Goal: Task Accomplishment & Management: Use online tool/utility

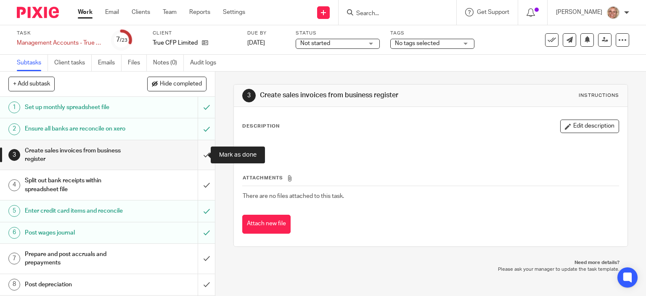
click at [199, 153] on input "submit" at bounding box center [107, 155] width 215 height 30
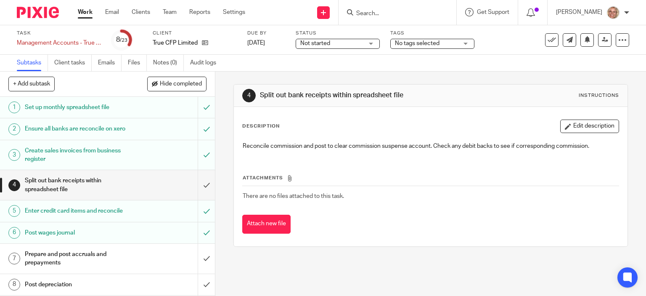
scroll to position [364, 0]
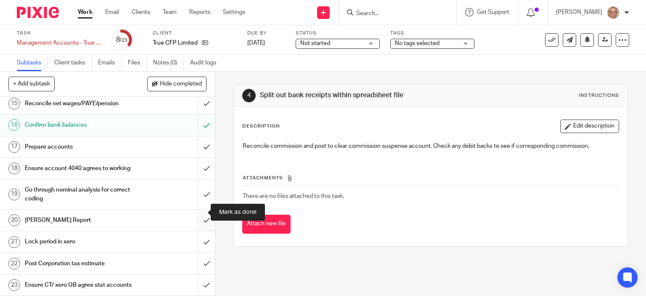
click at [197, 209] on input "submit" at bounding box center [107, 219] width 215 height 21
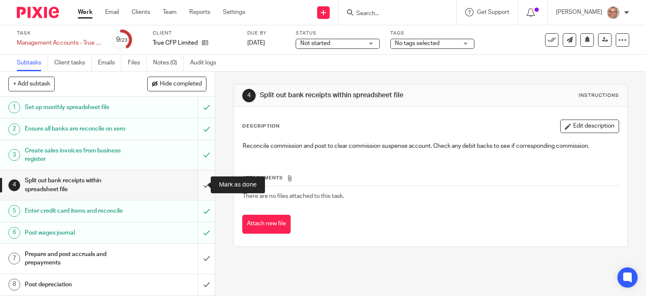
click at [199, 183] on input "submit" at bounding box center [107, 185] width 215 height 30
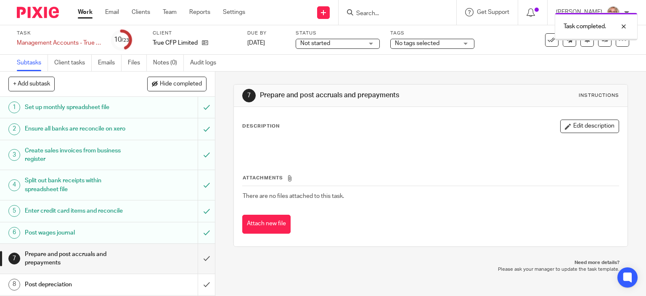
scroll to position [126, 0]
